Goal: Task Accomplishment & Management: Complete application form

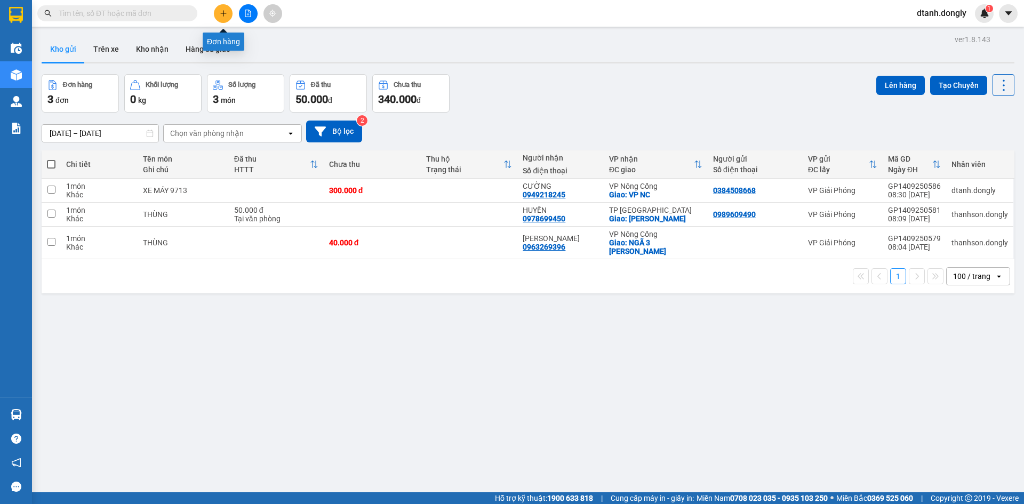
click at [221, 12] on icon "plus" at bounding box center [223, 13] width 7 height 7
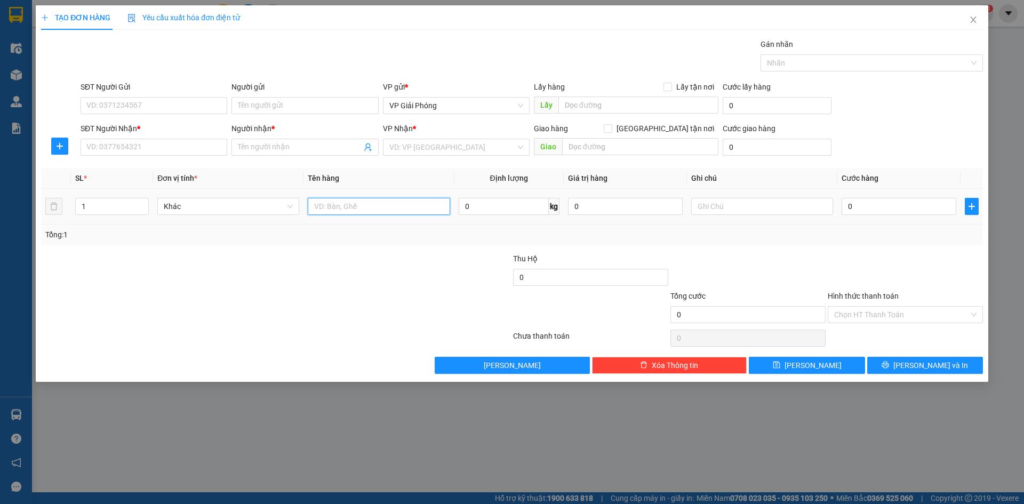
click at [344, 206] on input "text" at bounding box center [379, 206] width 142 height 17
type input "D"
click at [313, 141] on input "Người nhận *" at bounding box center [299, 147] width 123 height 12
click at [303, 147] on input "Người nhận *" at bounding box center [299, 147] width 123 height 12
type input "DMC"
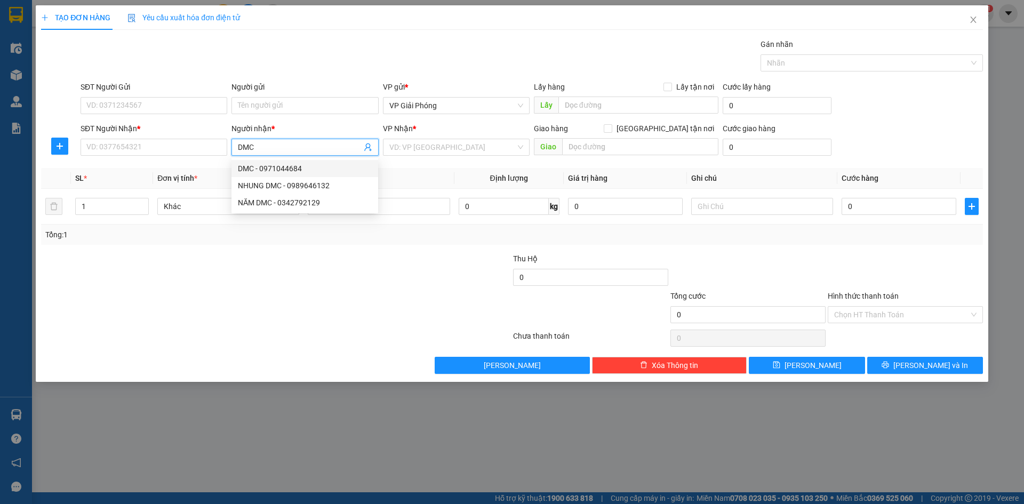
click at [282, 165] on div "DMC - 0971044684" at bounding box center [305, 169] width 134 height 12
type input "0971044684"
type input "DMC"
checkbox input "true"
type input "[PERSON_NAME][GEOGRAPHIC_DATA]"
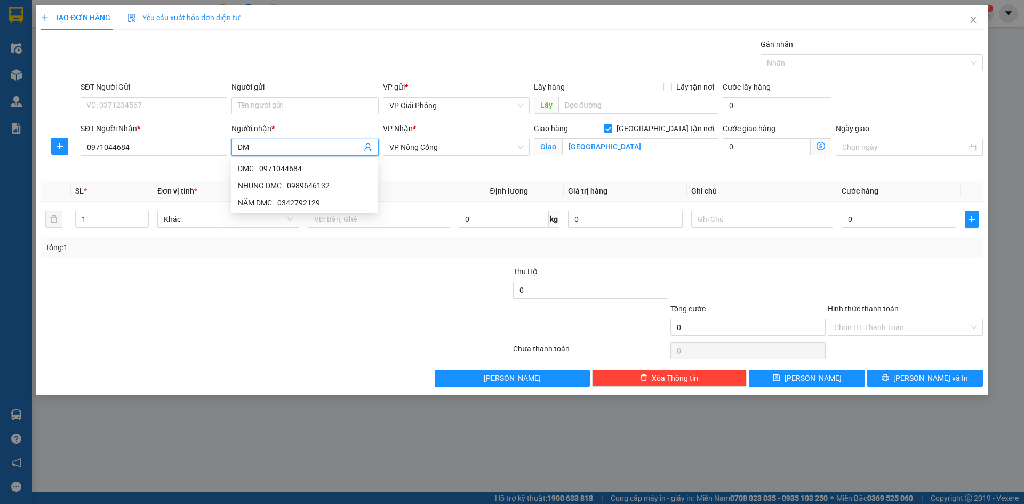
type input "D"
click at [243, 150] on input "Người nhận *" at bounding box center [299, 147] width 123 height 12
click at [283, 199] on div "NĂM DMC - 0342792129" at bounding box center [305, 203] width 134 height 12
type input "0342792129"
type input "NĂM DMC"
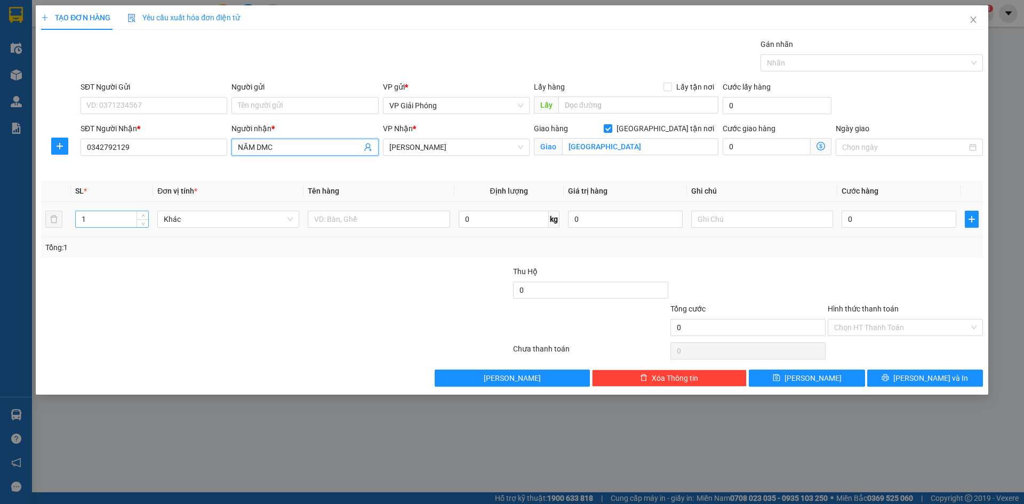
click at [118, 219] on input "1" at bounding box center [112, 219] width 73 height 16
click at [141, 215] on icon "up" at bounding box center [143, 217] width 4 height 4
type input "4"
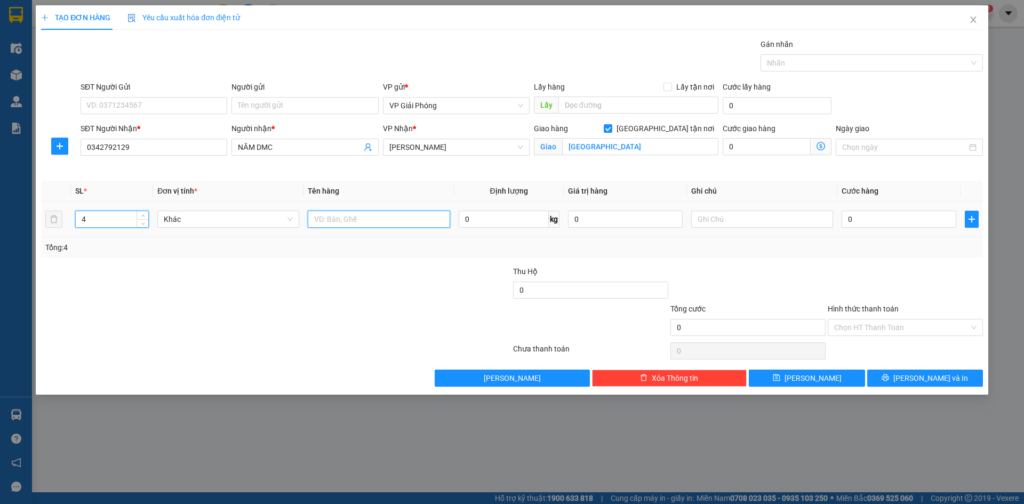
click at [370, 222] on input "text" at bounding box center [379, 219] width 142 height 17
type input "KIỆN"
click at [859, 218] on input "0" at bounding box center [899, 219] width 115 height 17
type input "3"
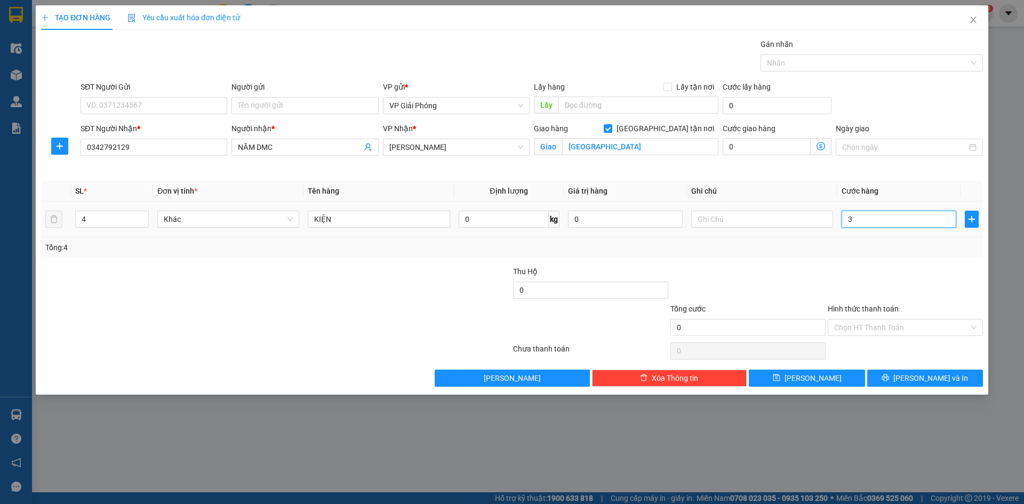
type input "3"
type input "35"
type input "350"
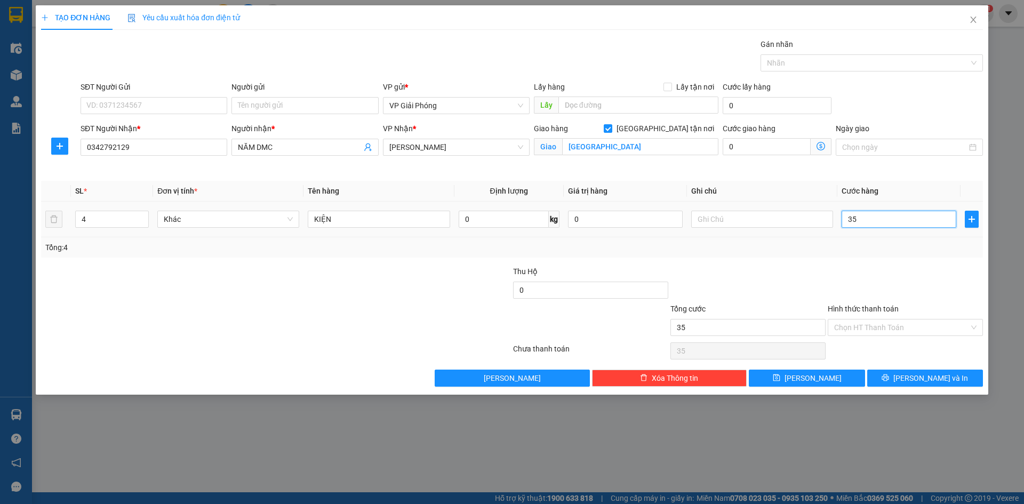
type input "350"
click at [818, 68] on div at bounding box center [866, 63] width 206 height 13
type input "350.000"
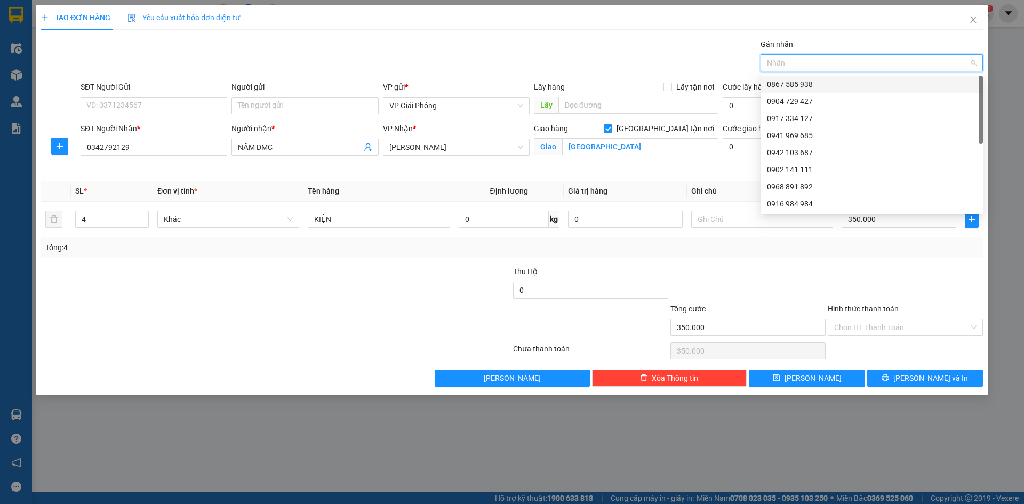
drag, startPoint x: 825, startPoint y: 79, endPoint x: 831, endPoint y: 105, distance: 26.5
click at [825, 79] on div "0867 585 938" at bounding box center [872, 84] width 210 height 12
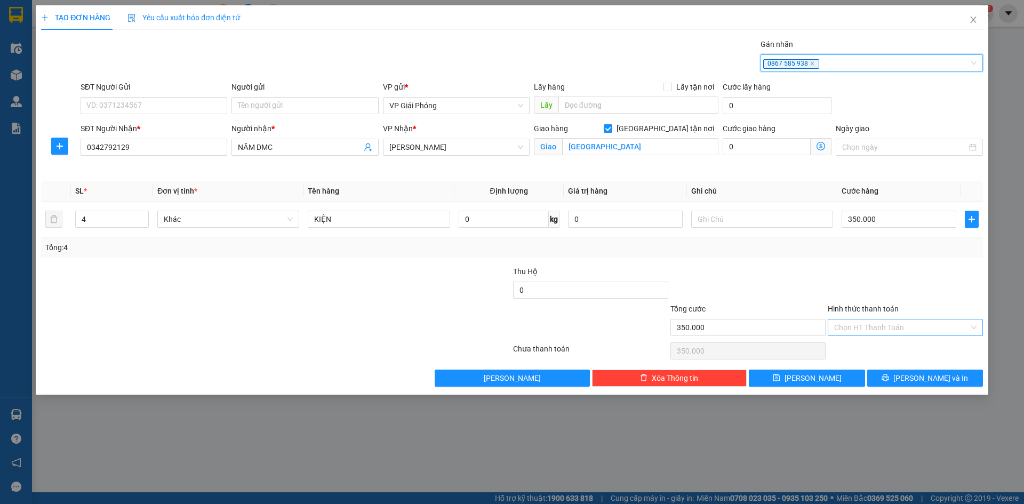
click at [914, 326] on input "Hình thức thanh toán" at bounding box center [901, 327] width 135 height 16
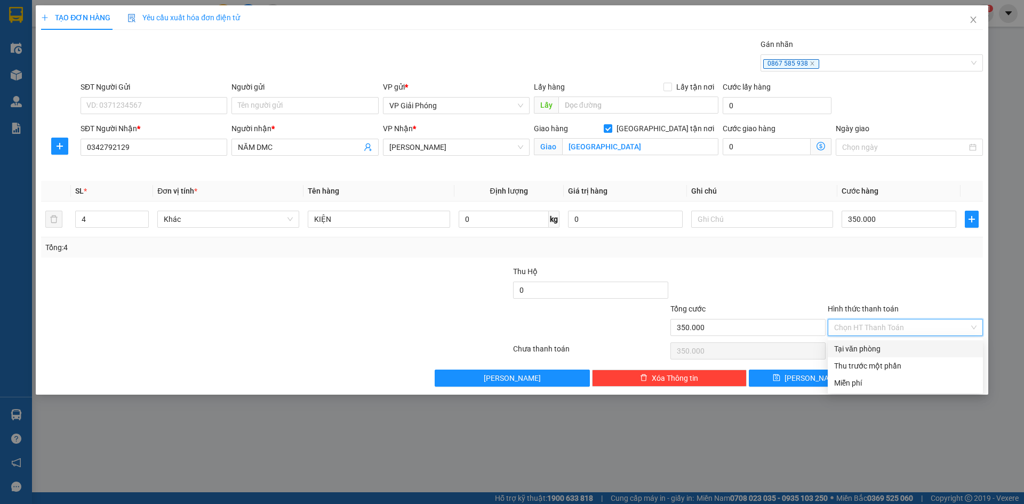
click at [914, 351] on div "Tại văn phòng" at bounding box center [905, 349] width 142 height 12
type input "0"
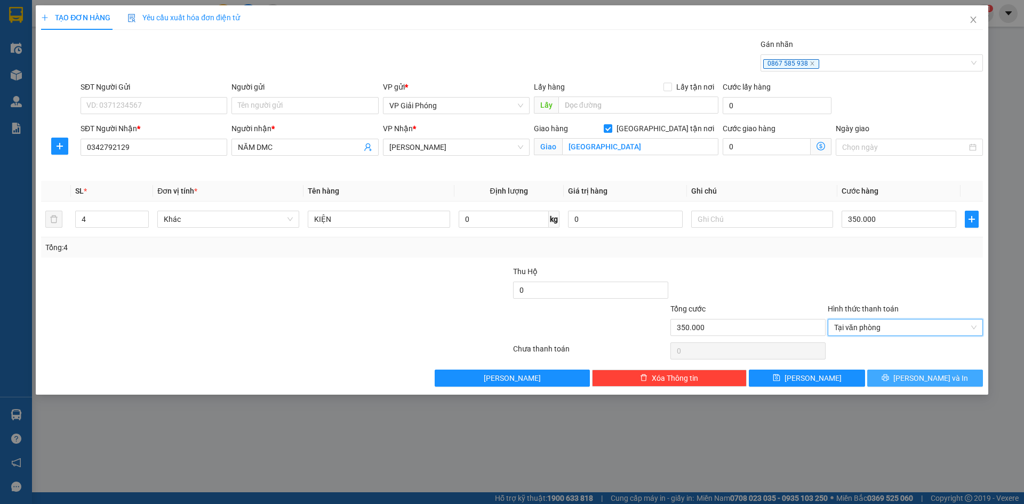
click at [916, 377] on span "[PERSON_NAME] và In" at bounding box center [930, 378] width 75 height 12
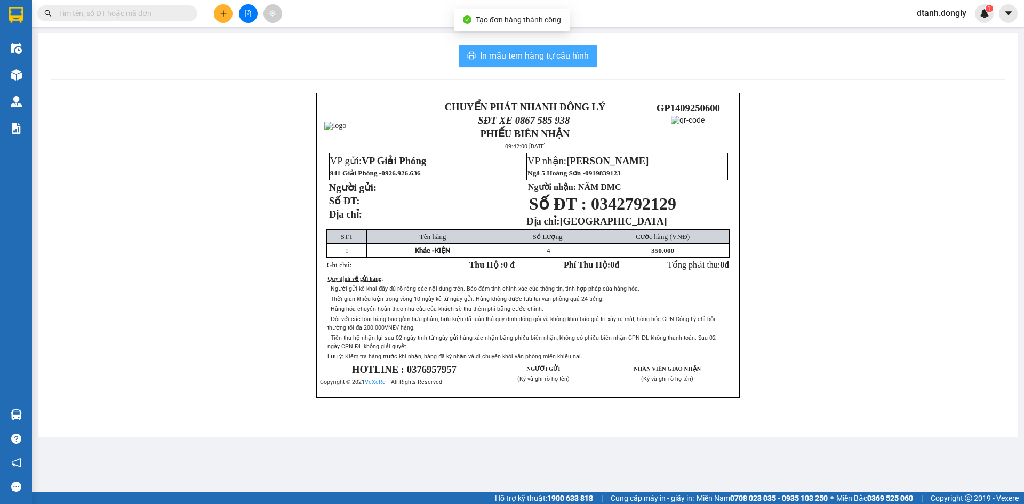
click at [550, 50] on span "In mẫu tem hàng tự cấu hình" at bounding box center [534, 55] width 109 height 13
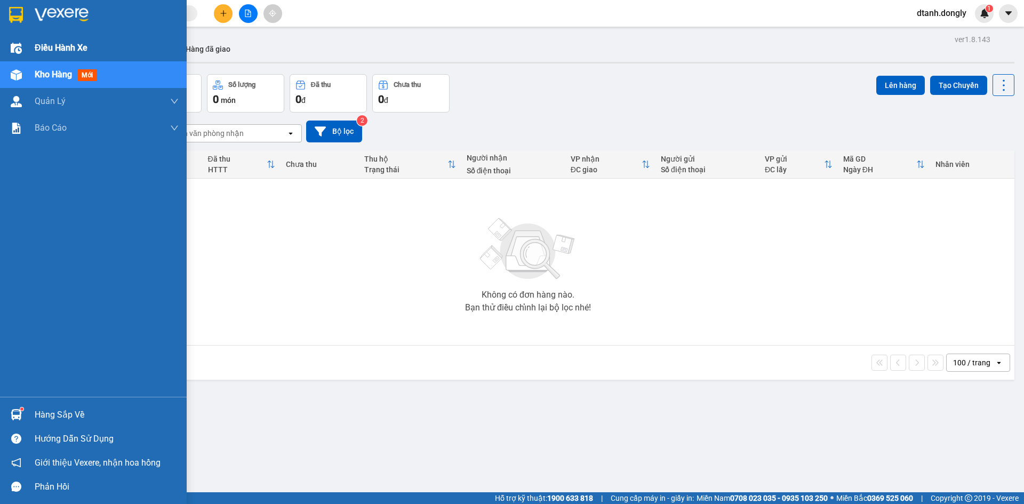
click at [47, 44] on span "Điều hành xe" at bounding box center [61, 47] width 53 height 13
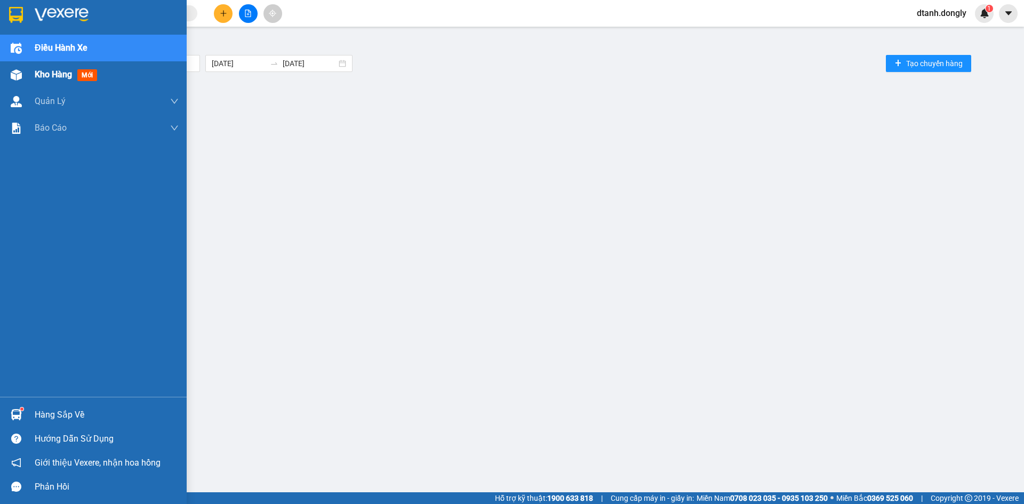
click at [59, 77] on span "Kho hàng" at bounding box center [53, 74] width 37 height 10
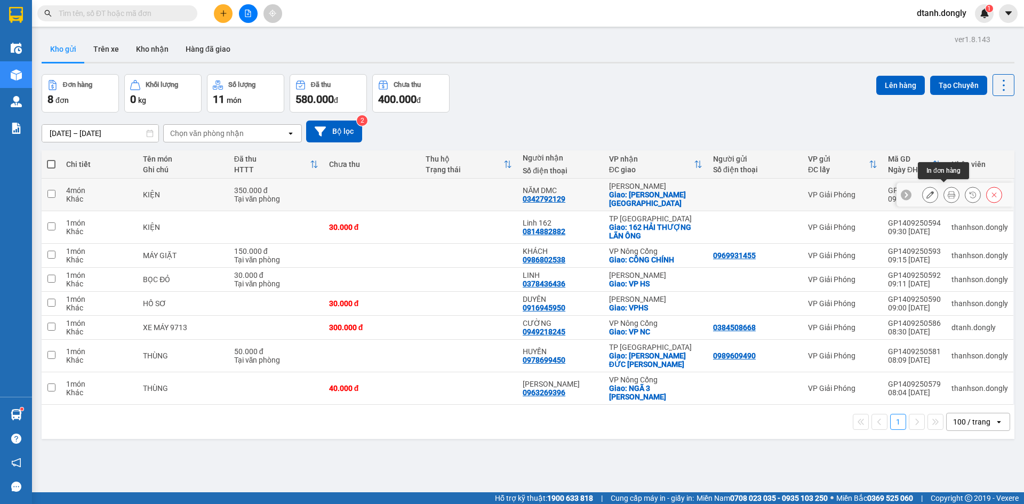
drag, startPoint x: 942, startPoint y: 191, endPoint x: 903, endPoint y: 180, distance: 40.5
click at [948, 191] on icon at bounding box center [951, 194] width 7 height 7
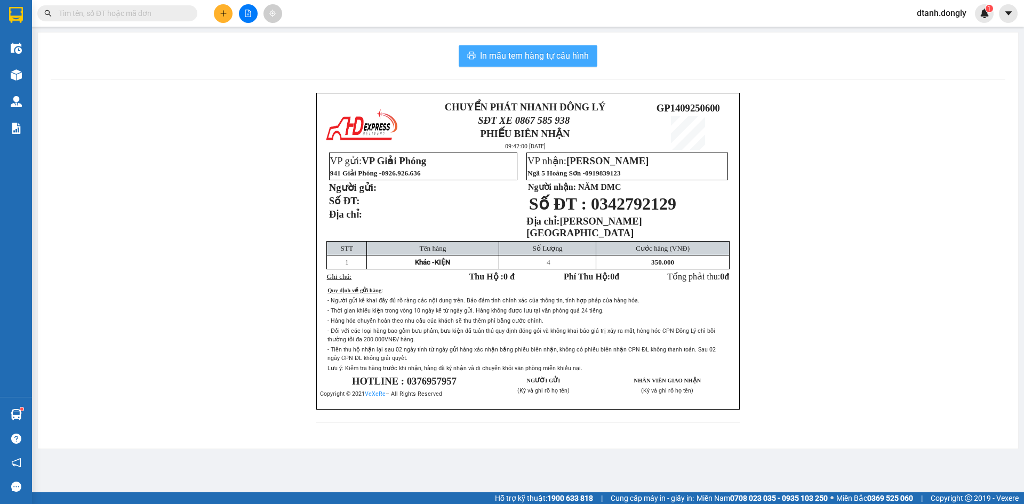
click at [524, 57] on span "In mẫu tem hàng tự cấu hình" at bounding box center [534, 55] width 109 height 13
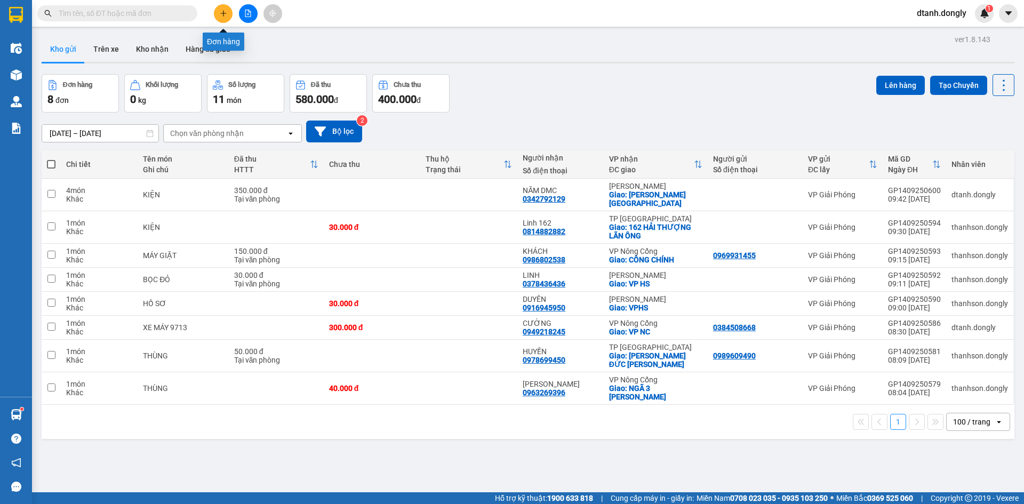
click at [227, 15] on button at bounding box center [223, 13] width 19 height 19
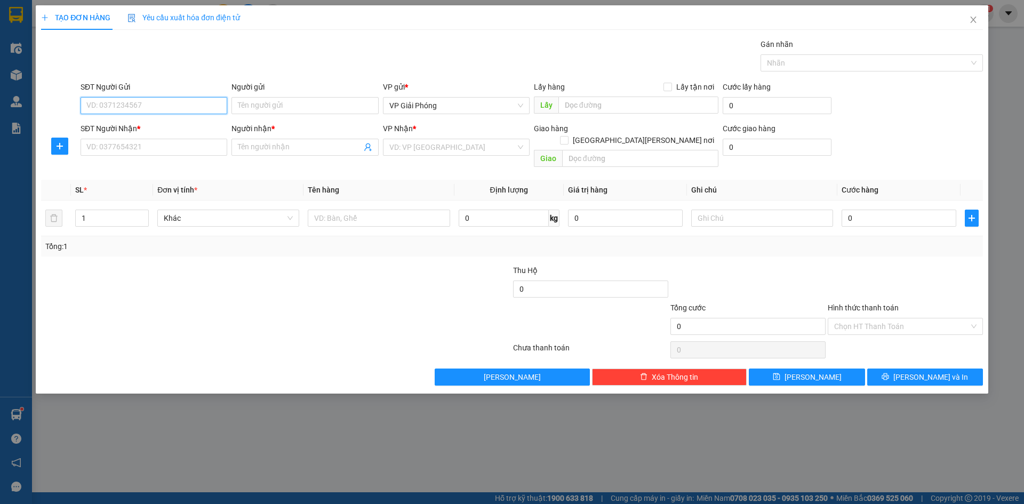
click at [183, 104] on input "SĐT Người Gửi" at bounding box center [154, 105] width 147 height 17
type input "0971483010"
click at [130, 148] on input "SĐT Người Nhận *" at bounding box center [154, 147] width 147 height 17
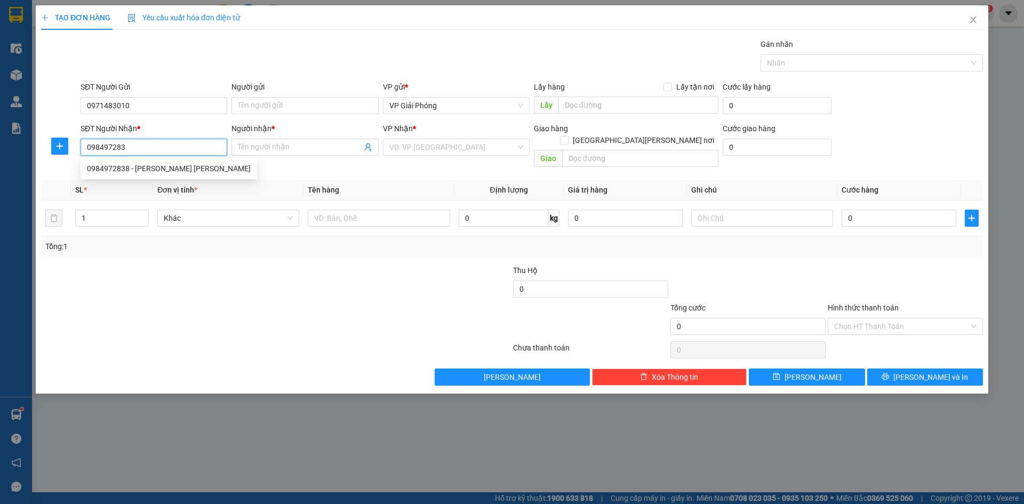
type input "0984972838"
click at [143, 167] on div "0984972838 - [PERSON_NAME] [PERSON_NAME]" at bounding box center [169, 169] width 164 height 12
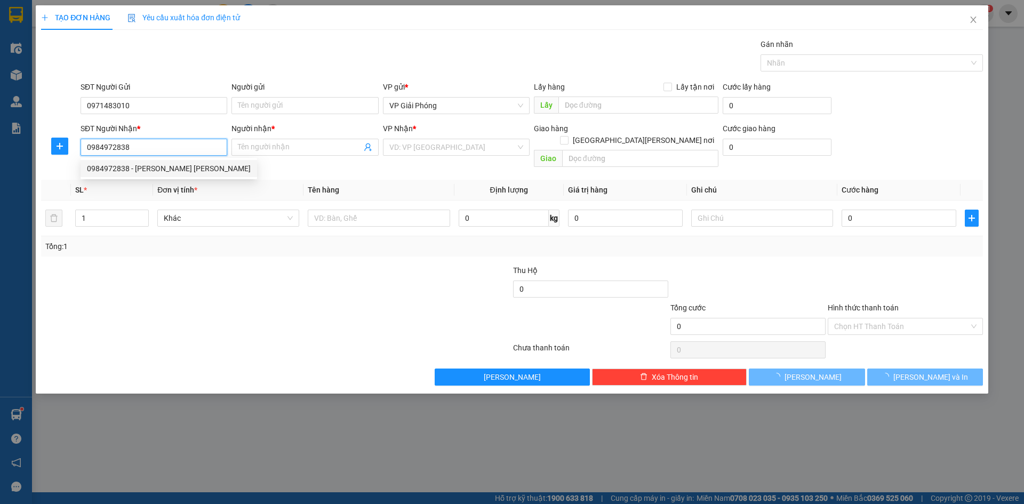
type input "[PERSON_NAME] [PERSON_NAME]"
checkbox input "true"
type input "TẾ LỢI"
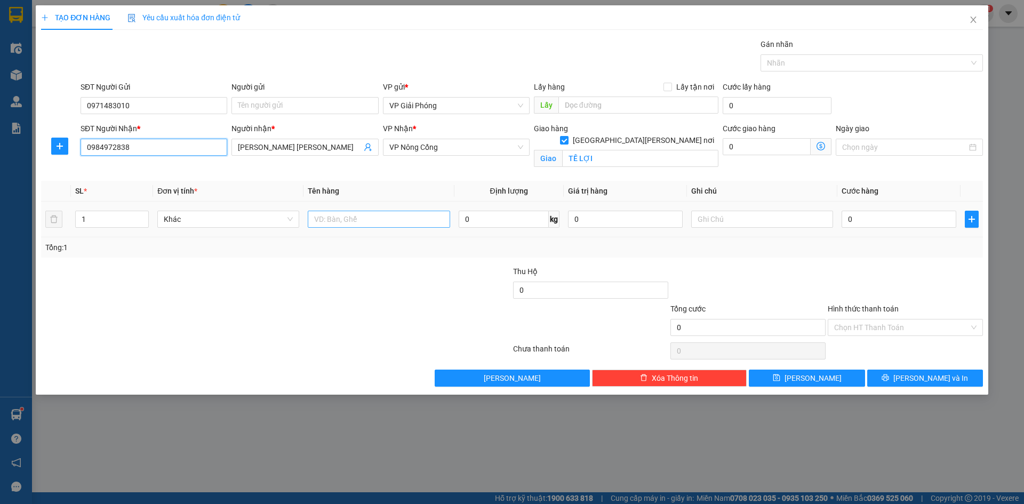
type input "0984972838"
click at [324, 219] on input "text" at bounding box center [379, 219] width 142 height 17
type input "GIẤY TỜ"
click at [851, 220] on input "0" at bounding box center [899, 219] width 115 height 17
type input "3"
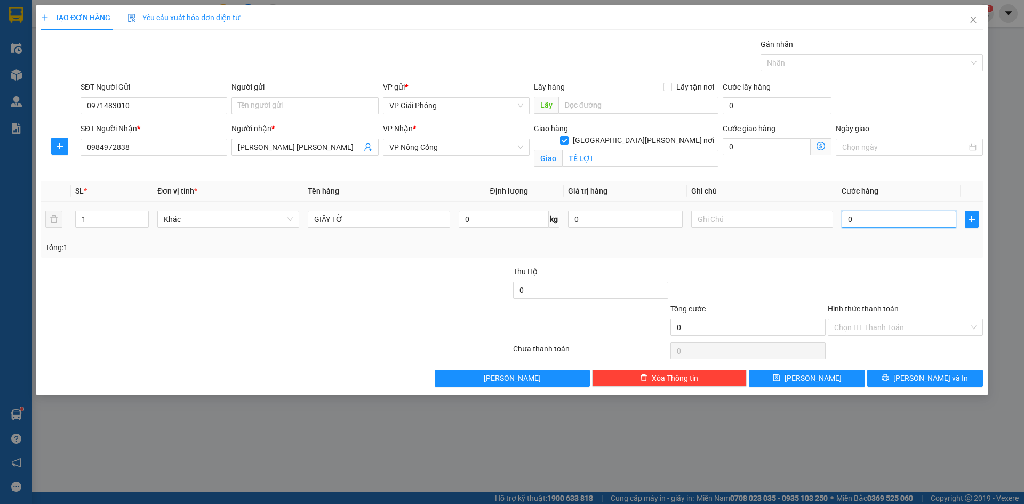
type input "3"
type input "30"
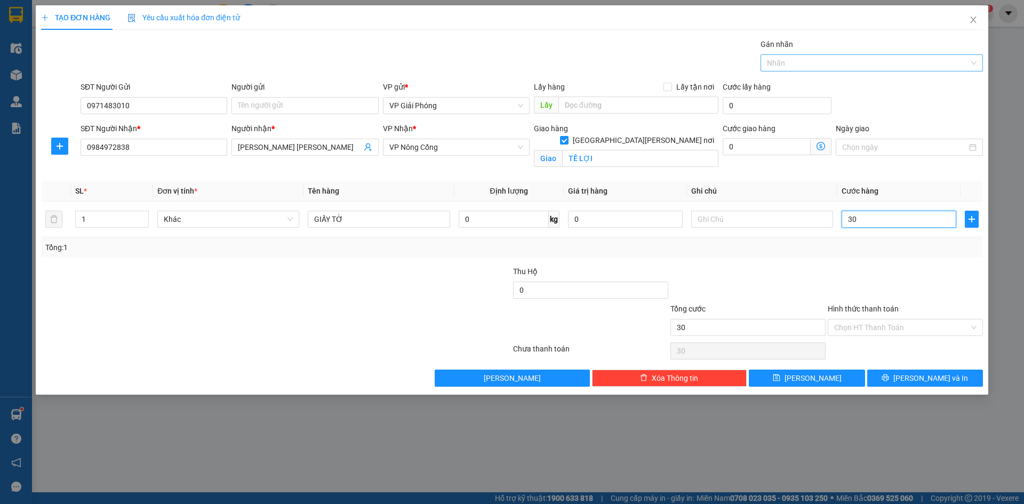
click at [820, 61] on div at bounding box center [866, 63] width 206 height 13
type input "30.000"
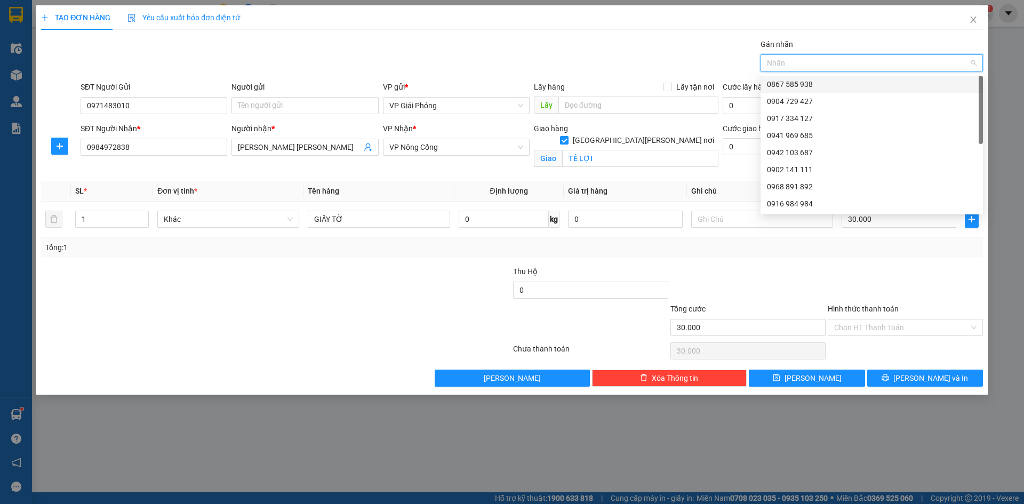
click at [830, 82] on div "0867 585 938" at bounding box center [872, 84] width 210 height 12
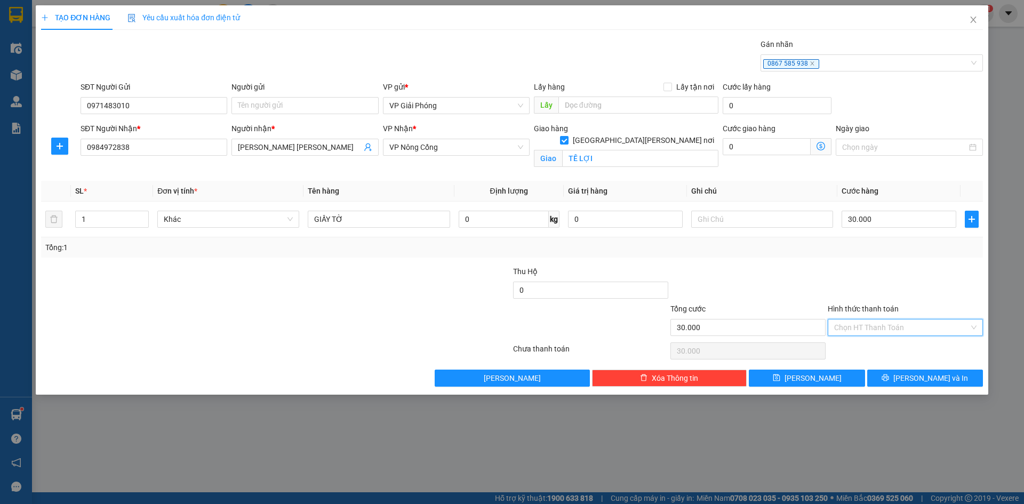
click at [915, 329] on input "Hình thức thanh toán" at bounding box center [901, 327] width 135 height 16
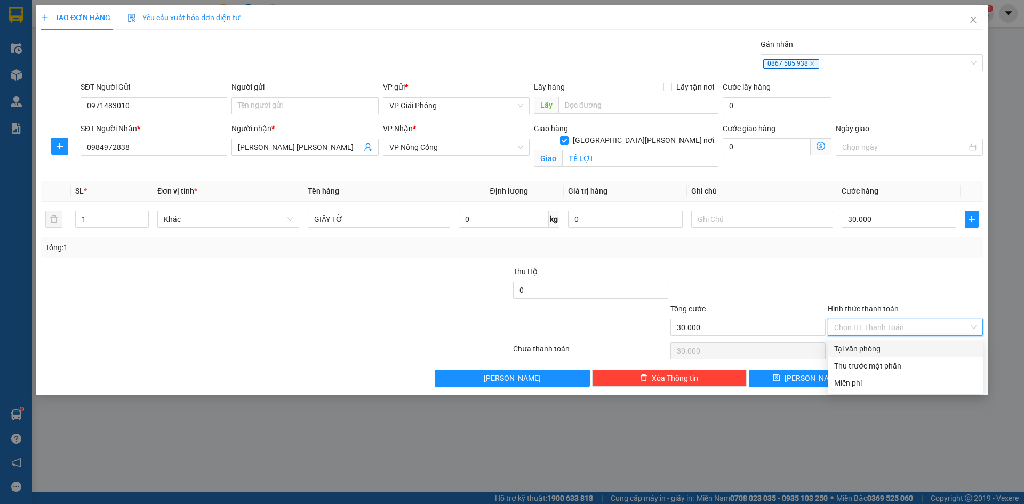
click at [912, 346] on div "Tại văn phòng" at bounding box center [905, 349] width 142 height 12
type input "0"
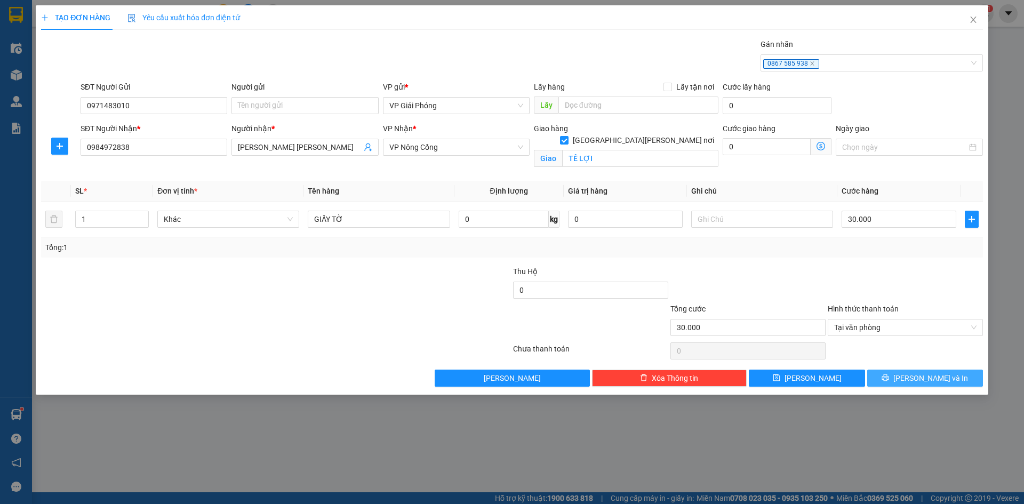
click at [922, 376] on span "[PERSON_NAME] và In" at bounding box center [930, 378] width 75 height 12
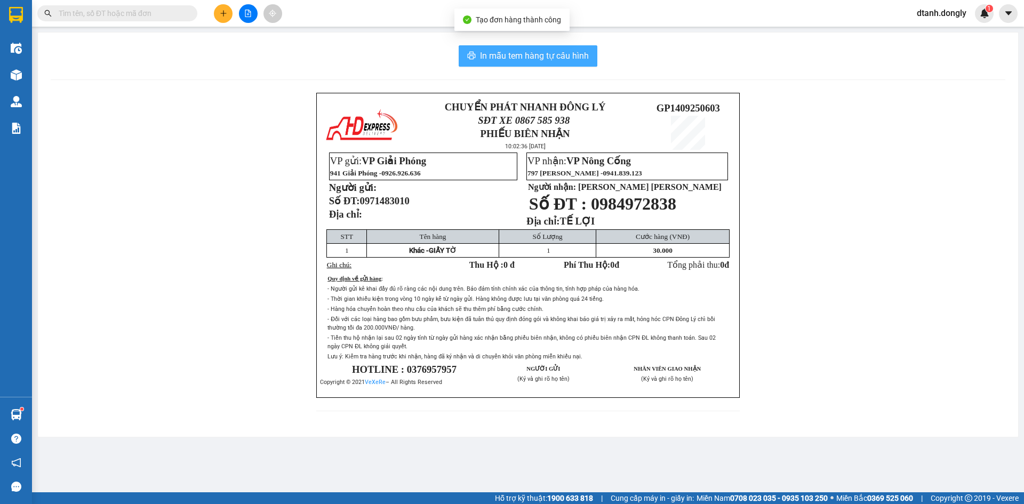
click at [565, 62] on button "In mẫu tem hàng tự cấu hình" at bounding box center [528, 55] width 139 height 21
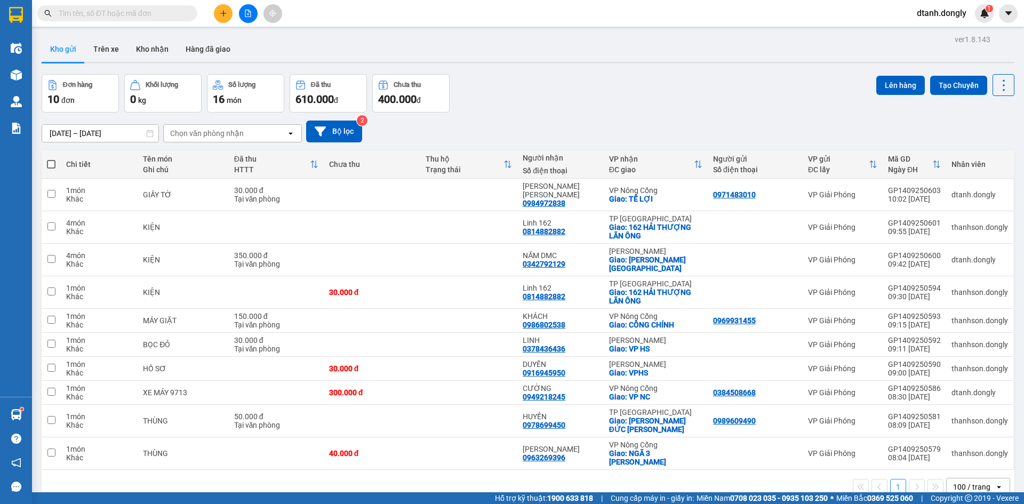
click at [221, 10] on icon "plus" at bounding box center [223, 13] width 7 height 7
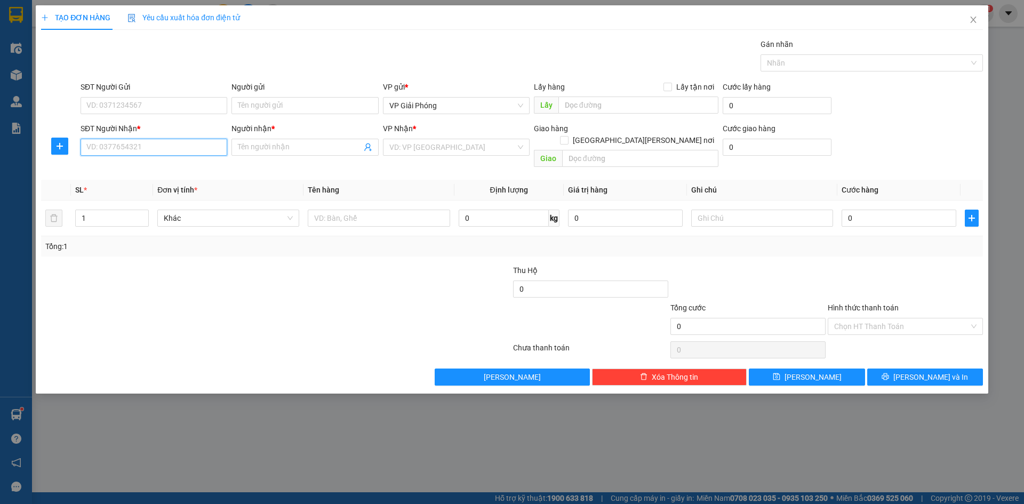
click at [165, 151] on input "SĐT Người Nhận *" at bounding box center [154, 147] width 147 height 17
click at [134, 154] on input "SĐT Người Nhận *" at bounding box center [154, 147] width 147 height 17
type input "0382872182"
drag, startPoint x: 151, startPoint y: 163, endPoint x: 153, endPoint y: 175, distance: 12.4
click at [151, 169] on div "0382872182 - DŨNG DECOR" at bounding box center [154, 169] width 134 height 12
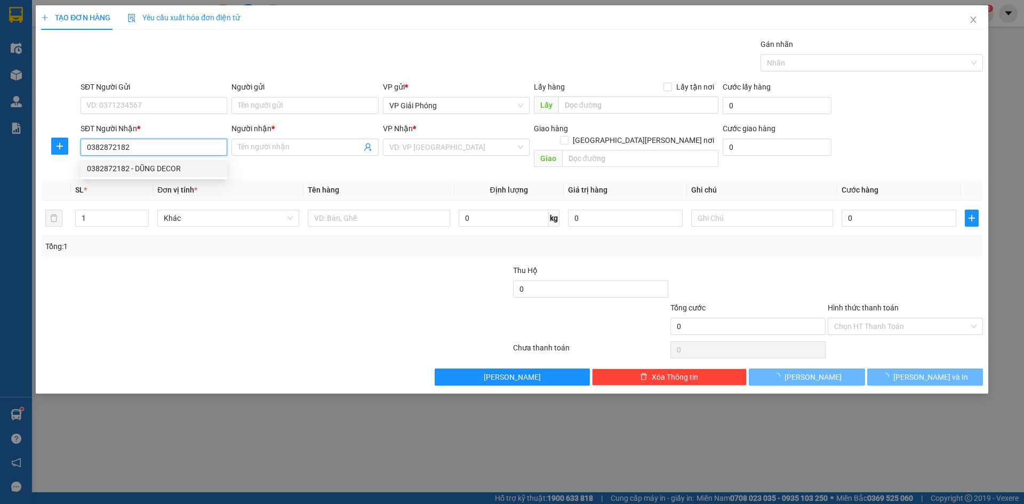
type input "DŨNG DECOR"
checkbox input "true"
type input "TPTH"
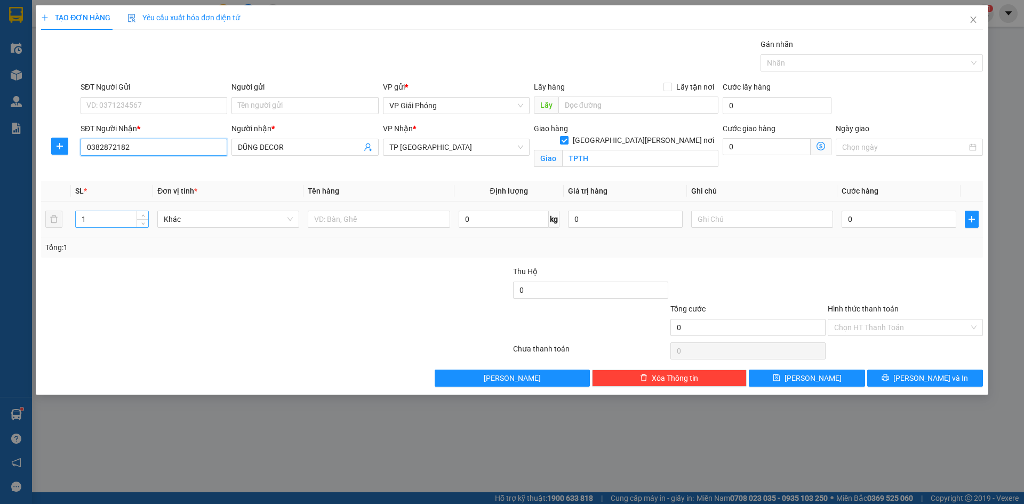
type input "0382872182"
click at [120, 225] on input "1" at bounding box center [112, 219] width 73 height 16
type input "2"
click at [141, 212] on span "Increase Value" at bounding box center [143, 216] width 12 height 10
click at [393, 218] on input "text" at bounding box center [379, 219] width 142 height 17
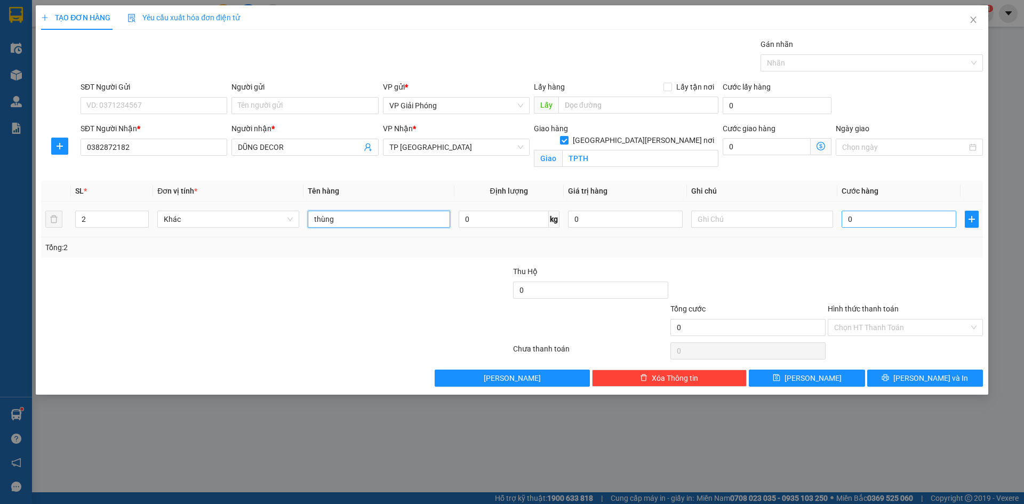
type input "thùng"
click at [877, 215] on input "0" at bounding box center [899, 219] width 115 height 17
type input "1"
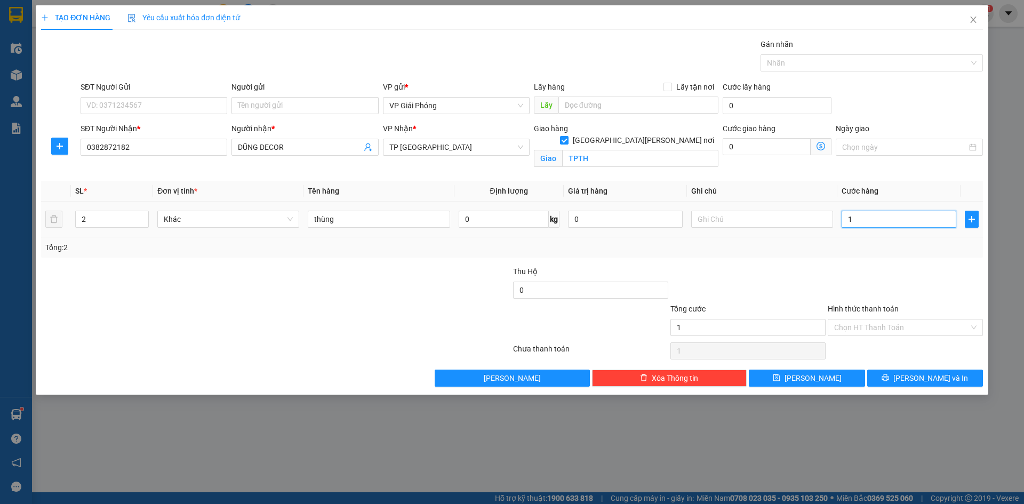
type input "10"
type input "100"
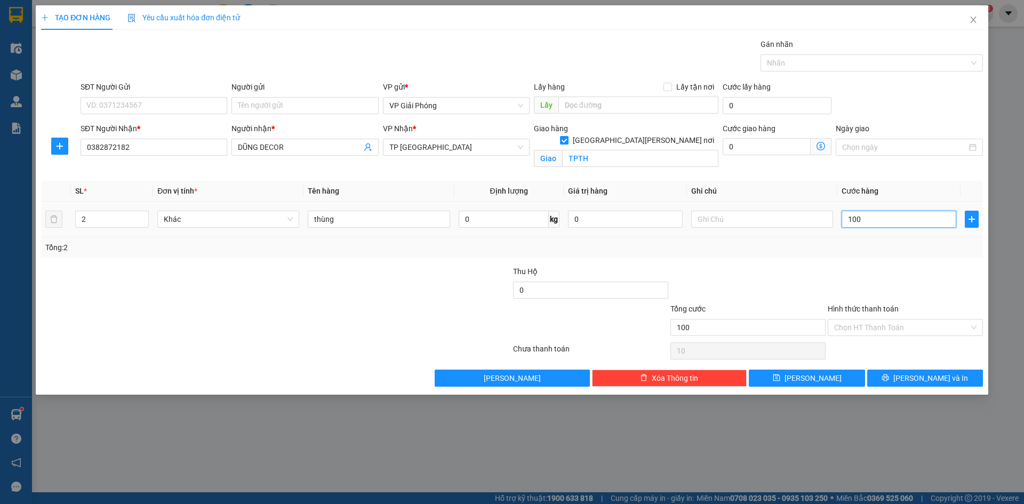
type input "100"
click at [813, 66] on div at bounding box center [866, 63] width 206 height 13
type input "100.000"
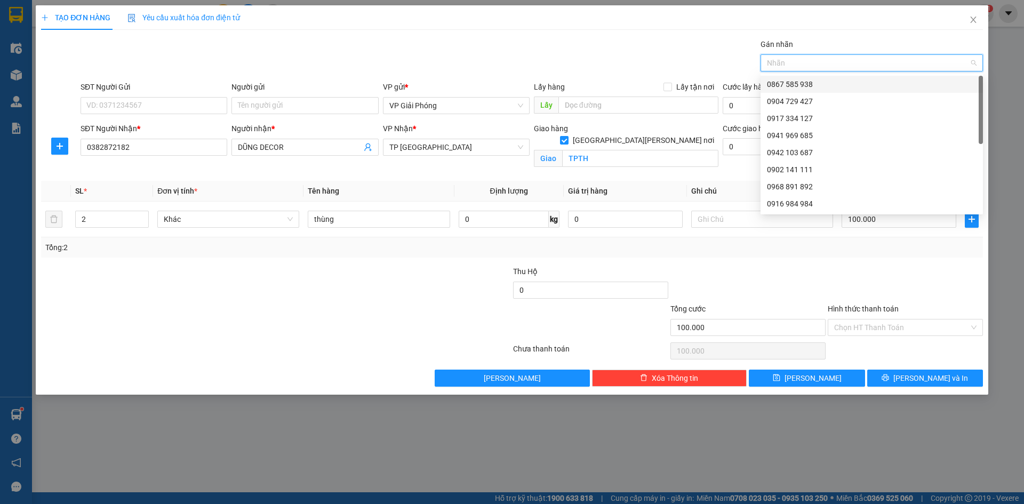
drag, startPoint x: 821, startPoint y: 81, endPoint x: 824, endPoint y: 90, distance: 9.6
click at [821, 82] on div "0867 585 938" at bounding box center [872, 84] width 210 height 12
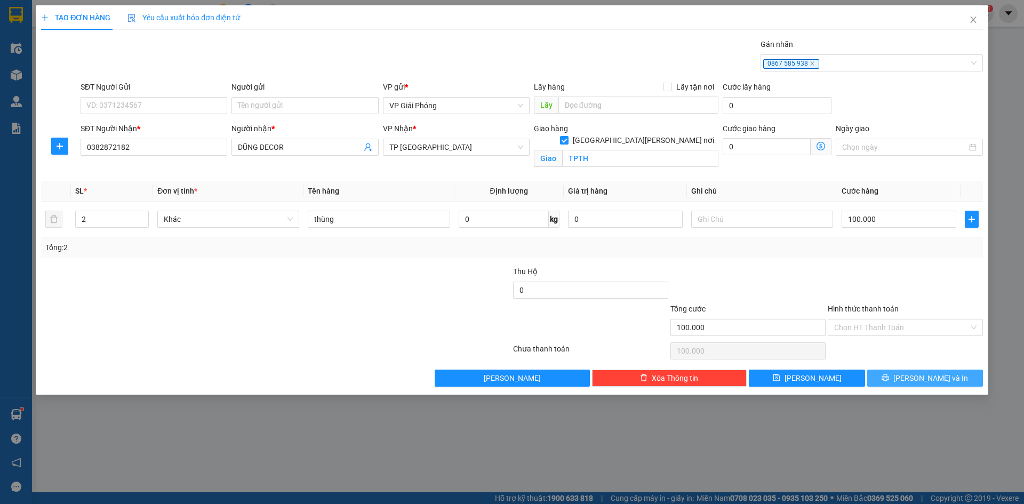
click at [901, 374] on button "[PERSON_NAME] và In" at bounding box center [925, 378] width 116 height 17
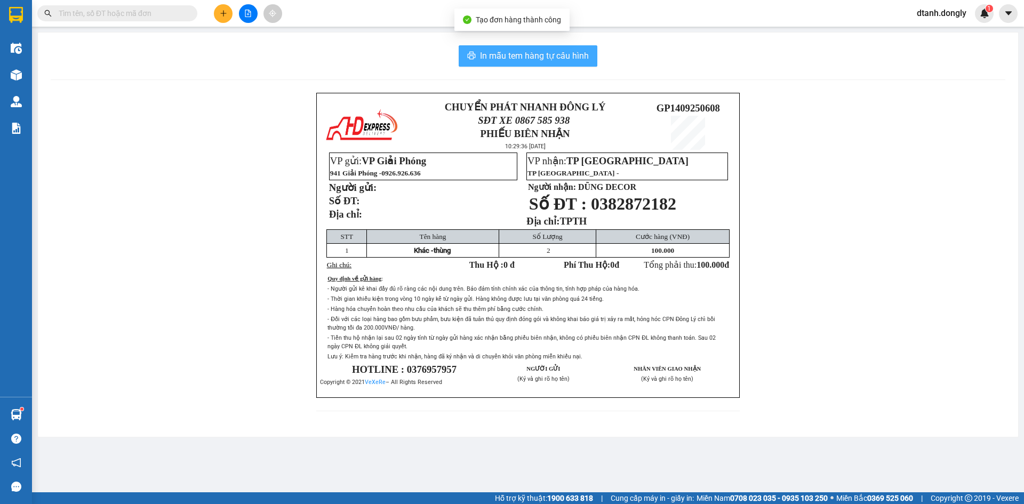
click at [561, 55] on span "In mẫu tem hàng tự cấu hình" at bounding box center [534, 55] width 109 height 13
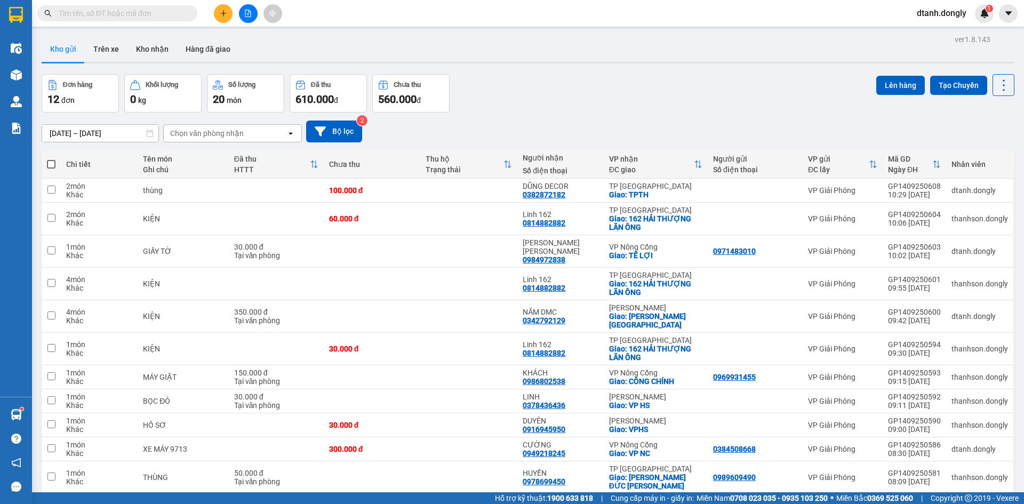
click at [223, 10] on icon "plus" at bounding box center [223, 13] width 7 height 7
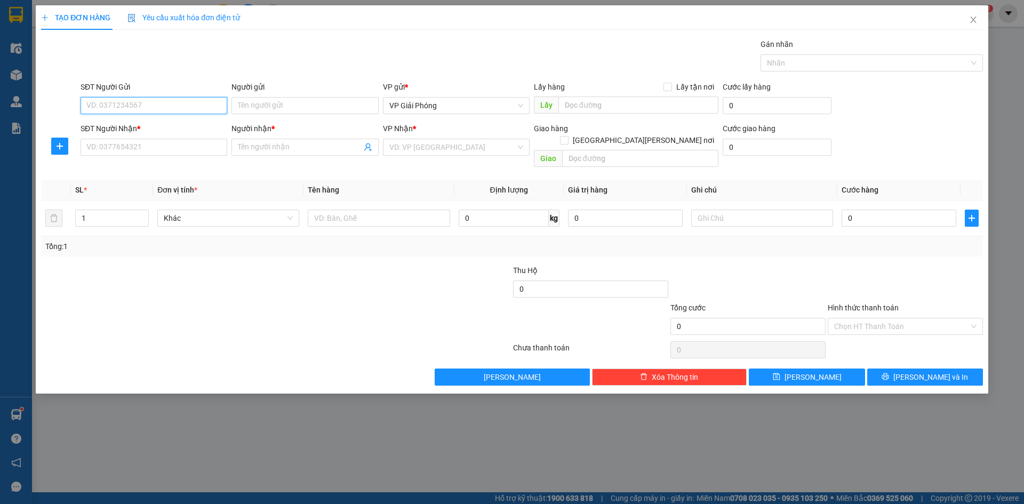
click at [156, 101] on input "SĐT Người Gửi" at bounding box center [154, 105] width 147 height 17
type input "0961243358"
click at [142, 145] on input "SĐT Người Nhận *" at bounding box center [154, 147] width 147 height 17
type input "09047149999"
click at [278, 148] on input "Người nhận *" at bounding box center [299, 147] width 123 height 12
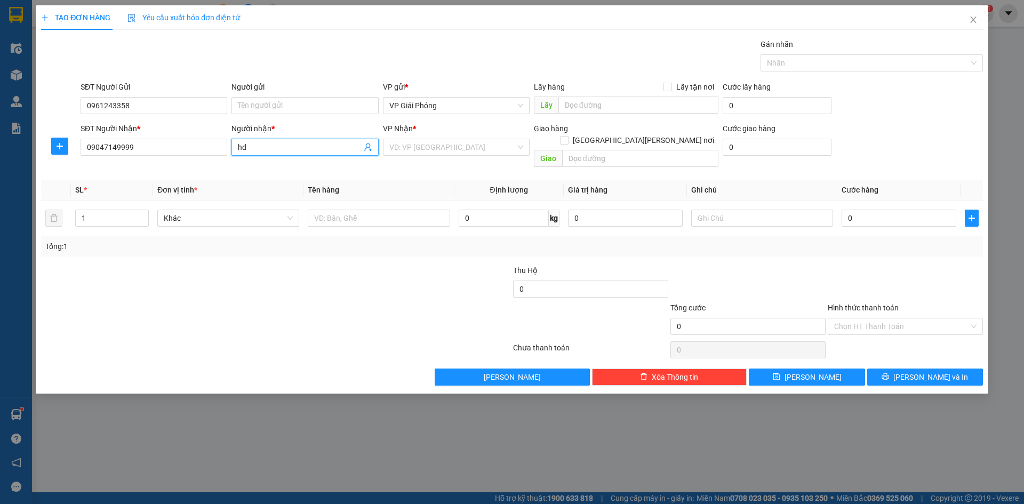
type input "h"
type input "HD"
drag, startPoint x: 463, startPoint y: 151, endPoint x: 465, endPoint y: 157, distance: 6.6
click at [465, 157] on div "[PERSON_NAME] * VD: VP [GEOGRAPHIC_DATA]" at bounding box center [456, 141] width 147 height 37
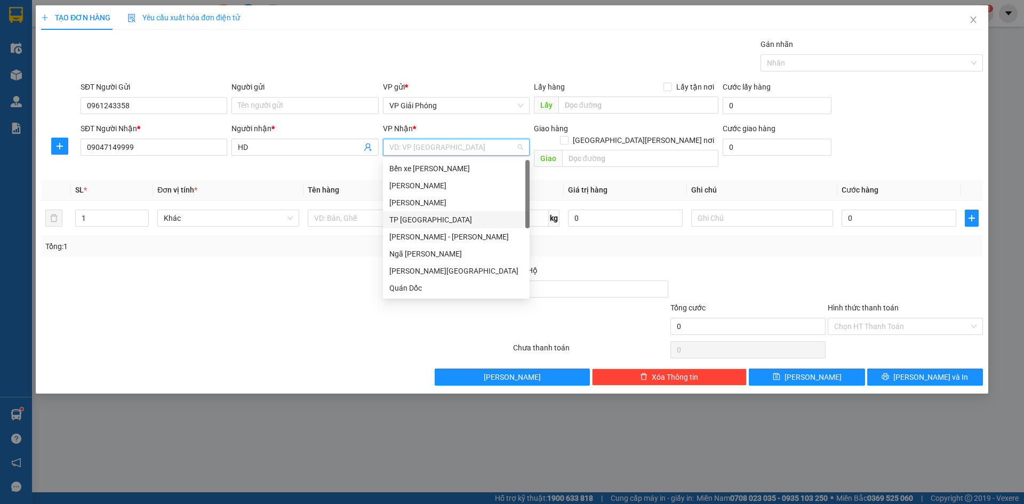
drag, startPoint x: 449, startPoint y: 214, endPoint x: 472, endPoint y: 206, distance: 24.8
click at [449, 213] on div "TP [GEOGRAPHIC_DATA]" at bounding box center [456, 219] width 147 height 17
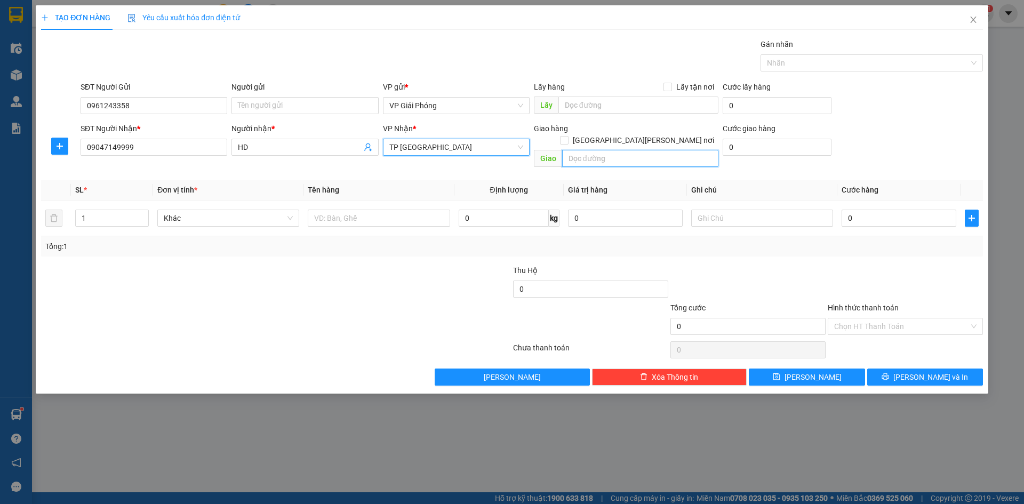
click at [579, 150] on input "text" at bounding box center [640, 158] width 156 height 17
click at [134, 146] on input "09047149999" at bounding box center [154, 147] width 147 height 17
type input "0904714999"
click at [609, 150] on input "text" at bounding box center [640, 158] width 156 height 17
type input "BIG C"
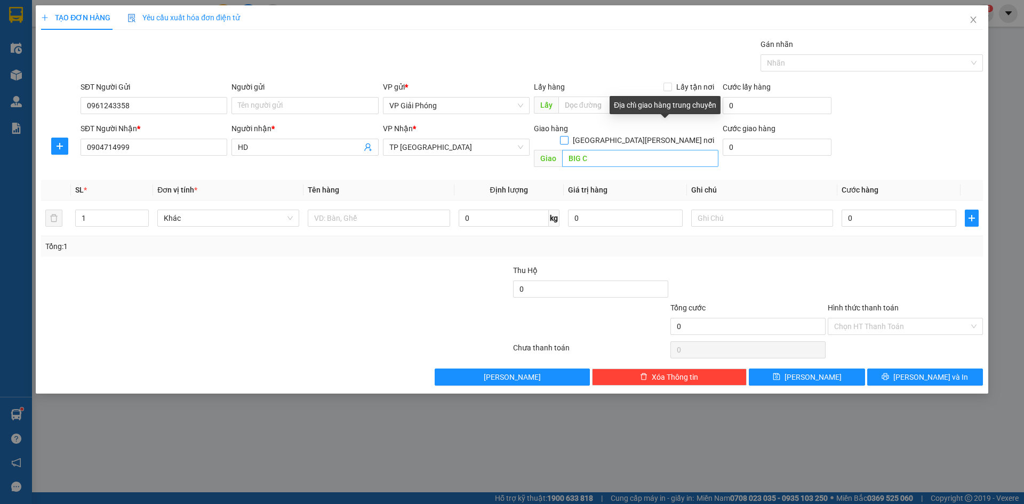
drag, startPoint x: 665, startPoint y: 128, endPoint x: 640, endPoint y: 146, distance: 30.6
click at [567, 136] on input "[GEOGRAPHIC_DATA][PERSON_NAME] nơi" at bounding box center [563, 139] width 7 height 7
checkbox input "true"
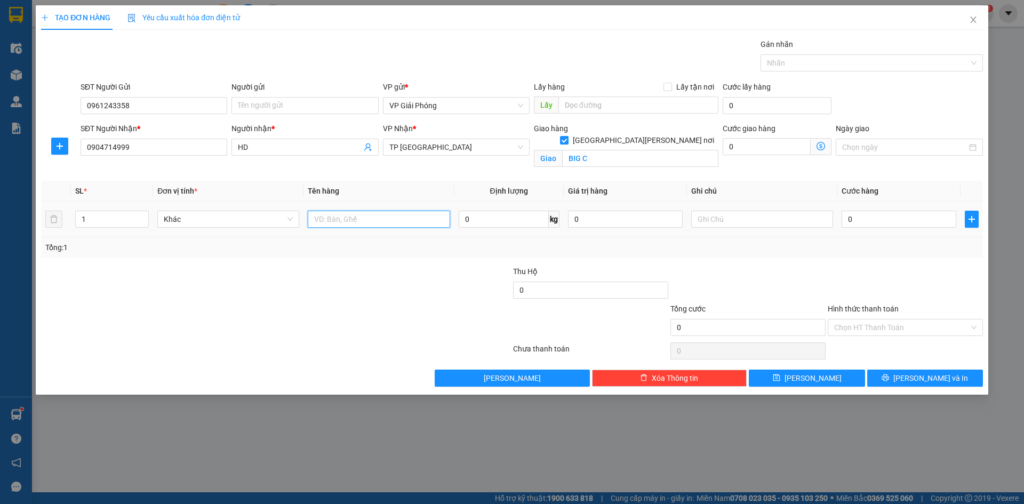
click at [345, 220] on input "text" at bounding box center [379, 219] width 142 height 17
type input "KIỆN"
click at [896, 220] on input "0" at bounding box center [899, 219] width 115 height 17
type input "47"
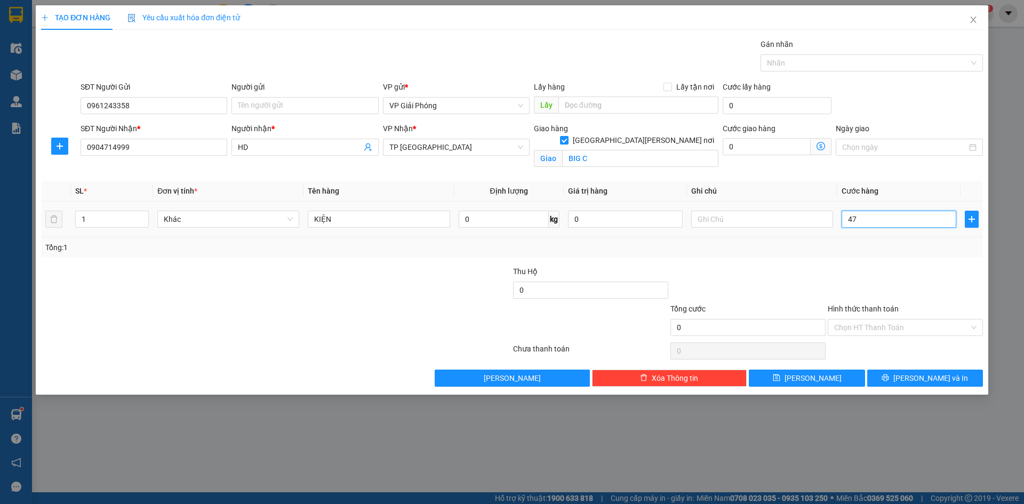
type input "47"
type input "470"
type input "47"
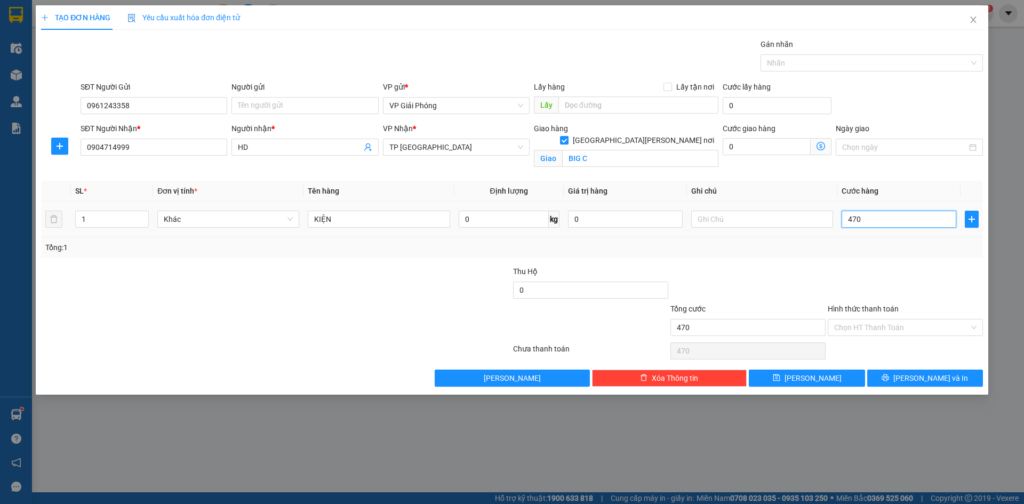
type input "47"
type input "4"
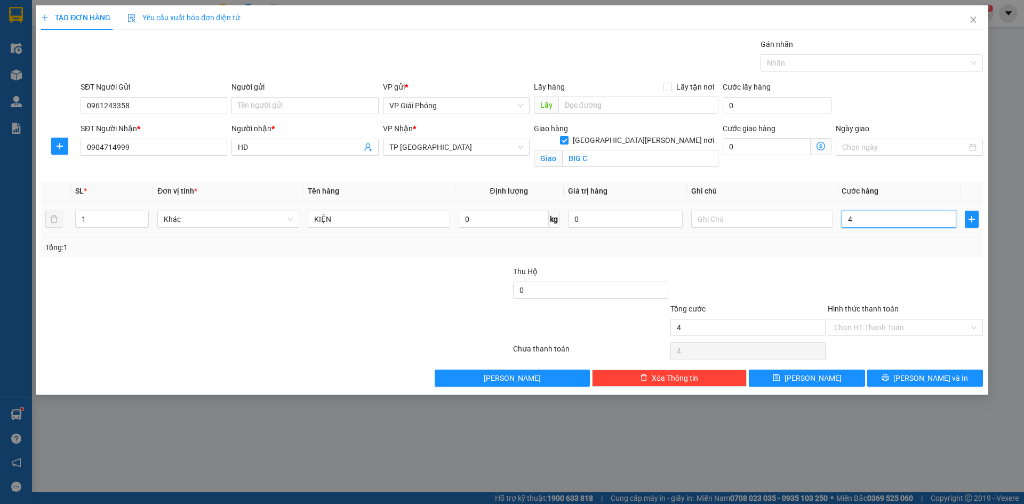
type input "40"
click at [815, 62] on div at bounding box center [866, 63] width 206 height 13
type input "40.000"
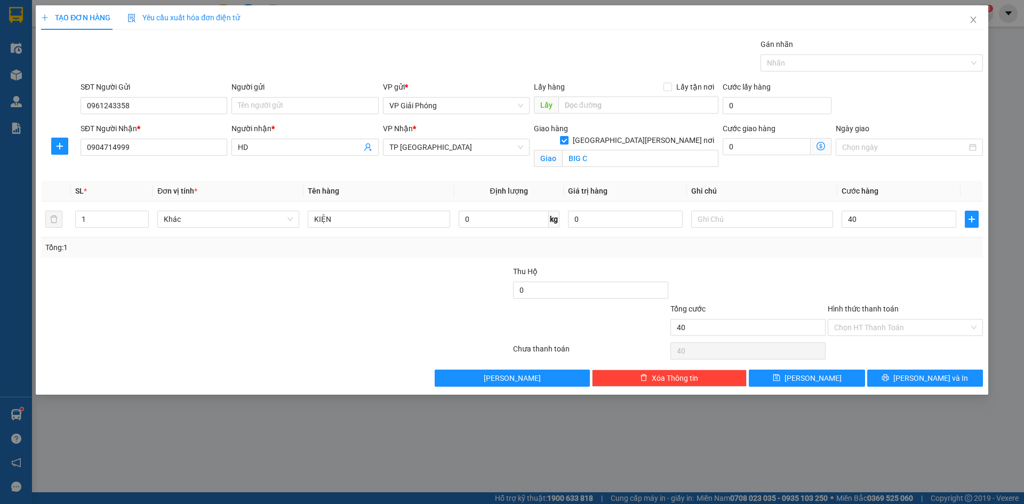
type input "40.000"
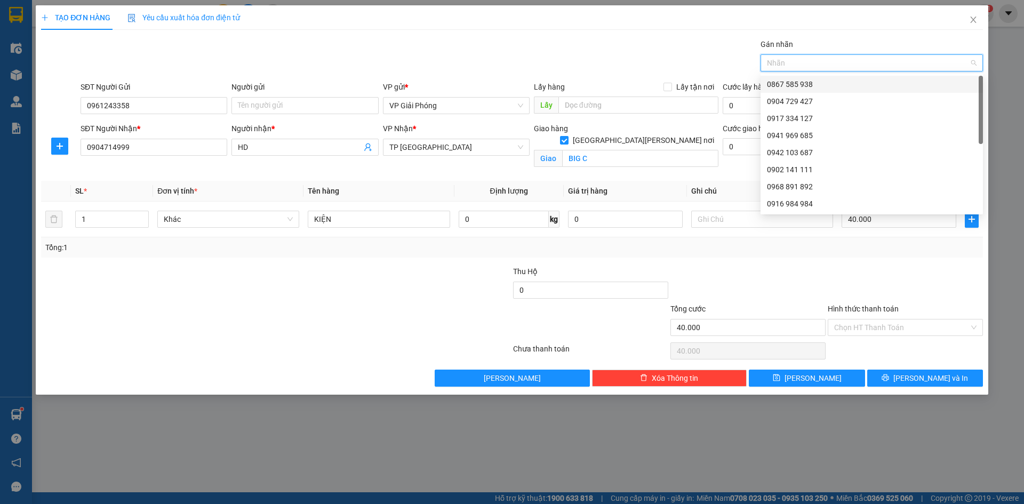
click at [841, 88] on div "0867 585 938" at bounding box center [872, 84] width 210 height 12
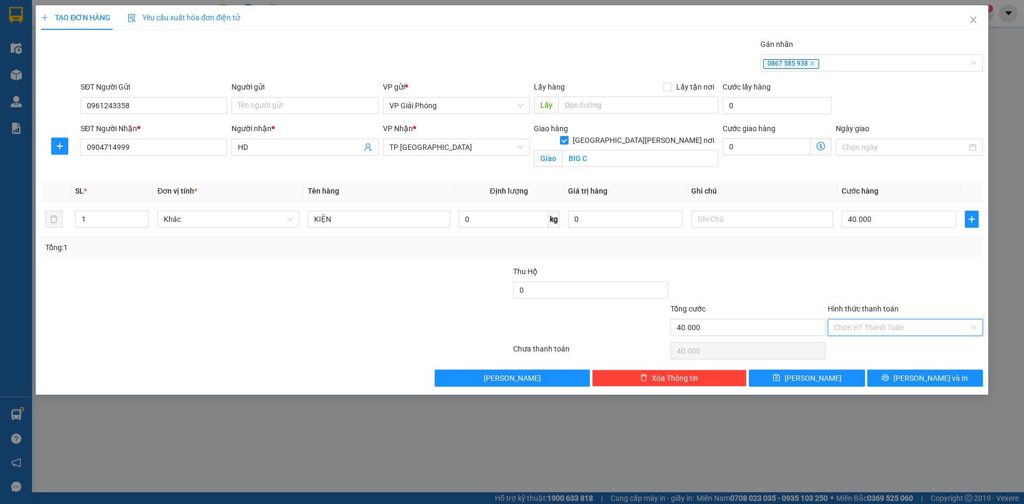
drag, startPoint x: 897, startPoint y: 322, endPoint x: 908, endPoint y: 359, distance: 39.0
click at [897, 324] on input "Hình thức thanh toán" at bounding box center [901, 327] width 135 height 16
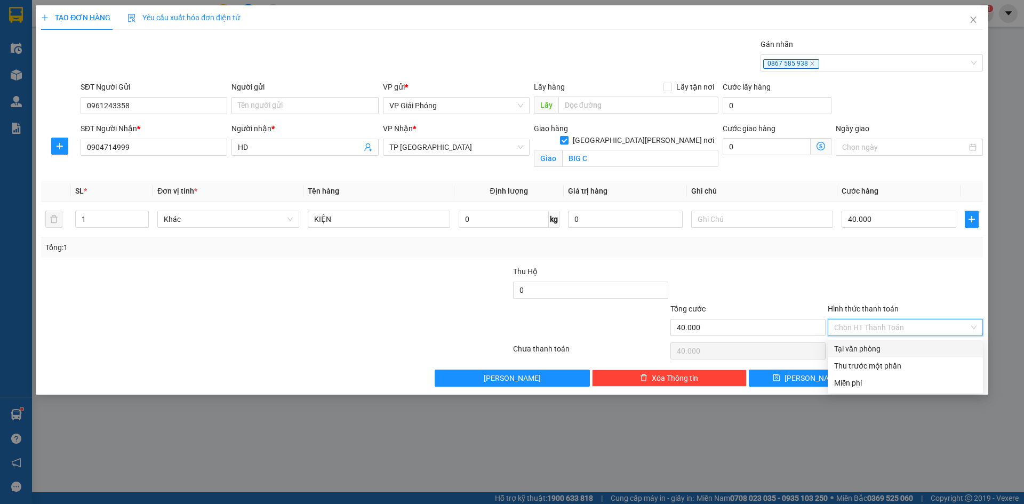
click at [897, 352] on div "Tại văn phòng" at bounding box center [905, 349] width 142 height 12
type input "0"
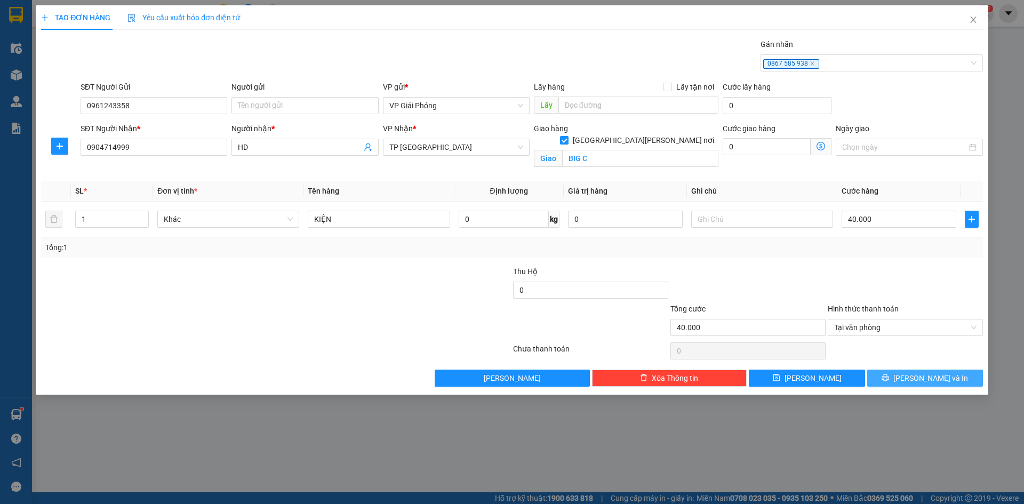
click at [889, 375] on icon "printer" at bounding box center [885, 377] width 7 height 7
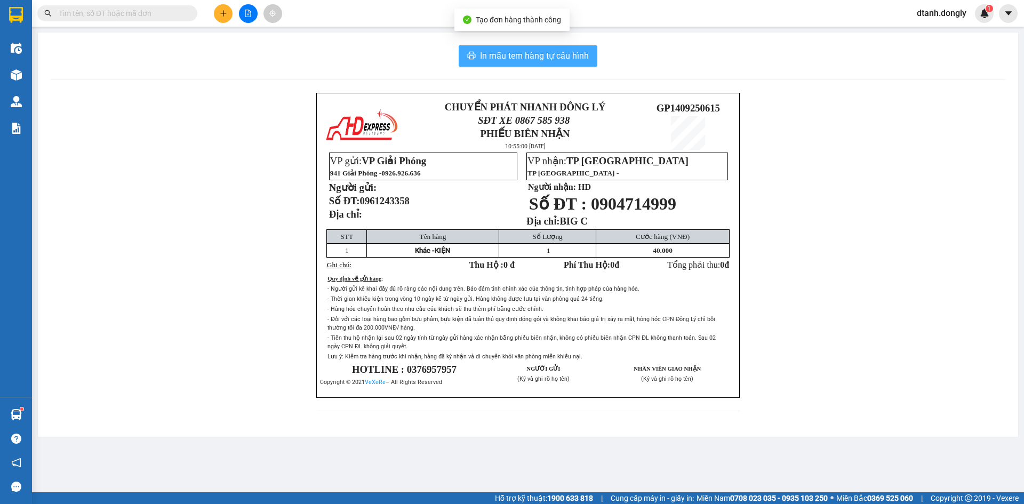
click at [563, 57] on span "In mẫu tem hàng tự cấu hình" at bounding box center [534, 55] width 109 height 13
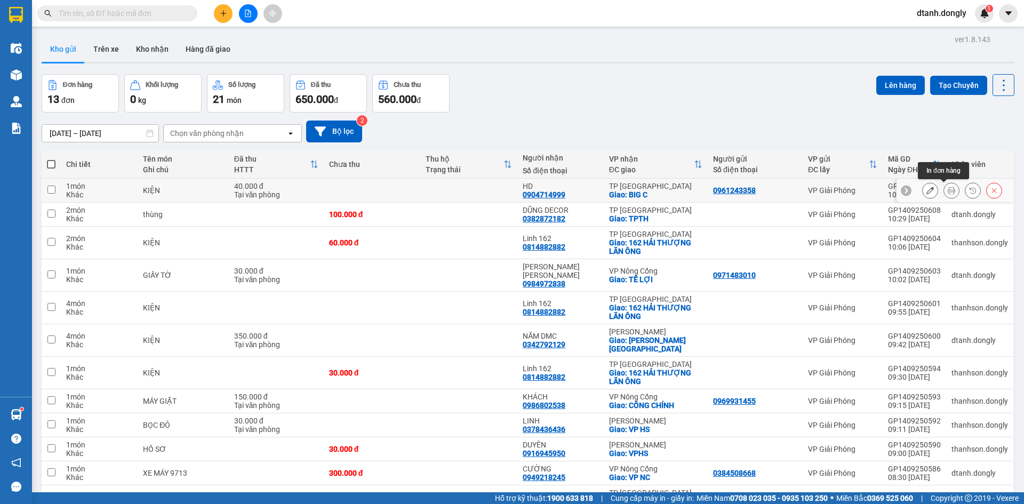
click at [945, 186] on button at bounding box center [951, 190] width 15 height 19
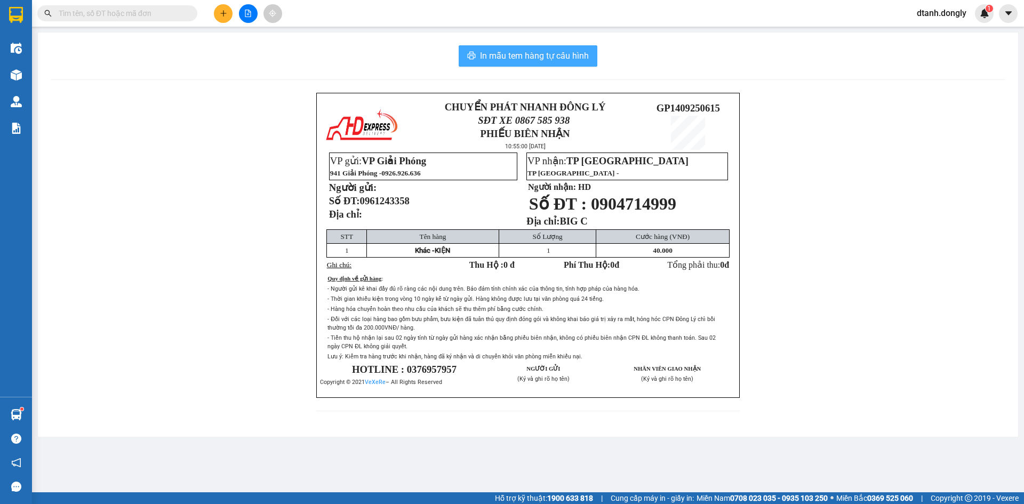
click at [575, 55] on span "In mẫu tem hàng tự cấu hình" at bounding box center [534, 55] width 109 height 13
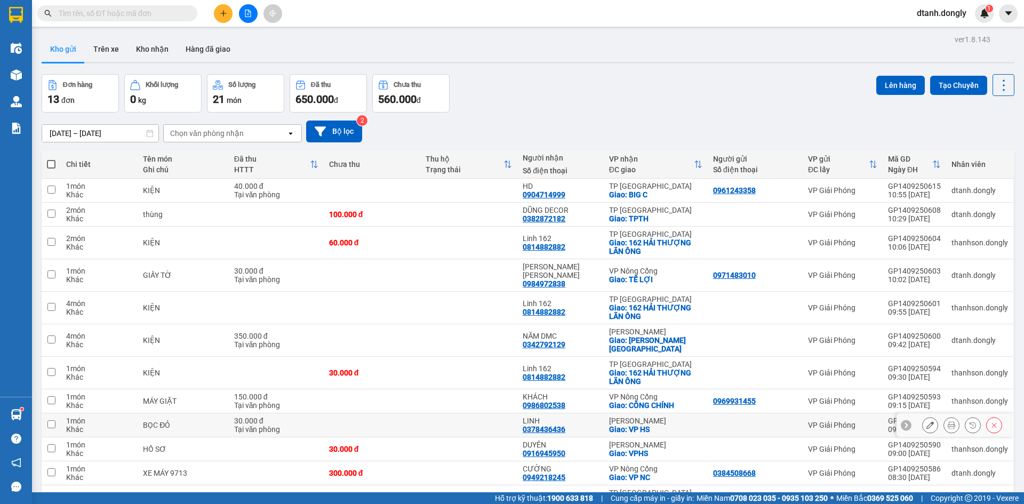
scroll to position [76, 0]
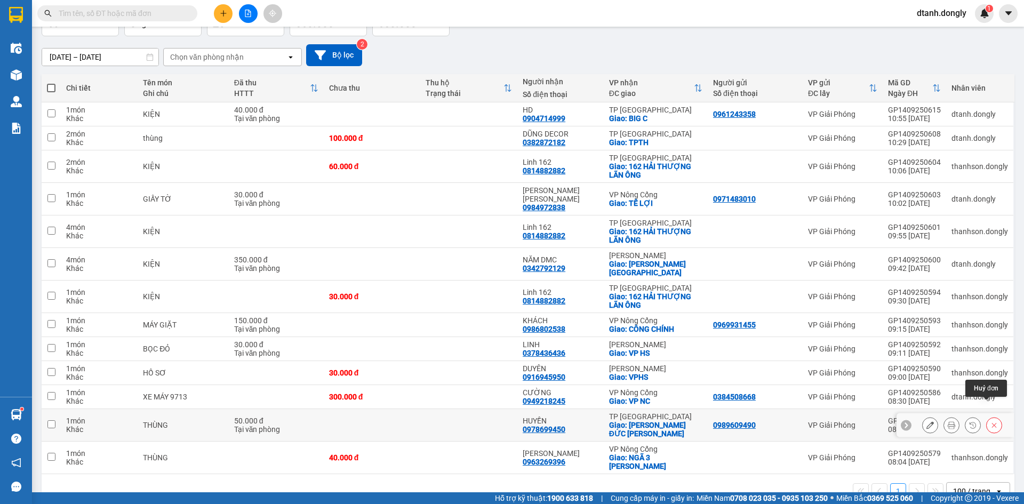
click at [990, 421] on icon at bounding box center [993, 424] width 7 height 7
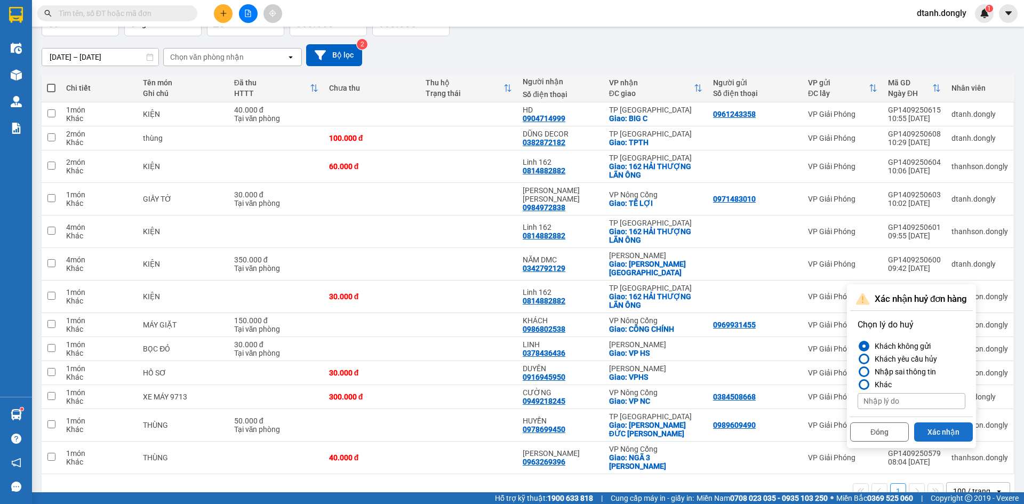
click at [940, 428] on button "Xác nhận" at bounding box center [943, 431] width 59 height 19
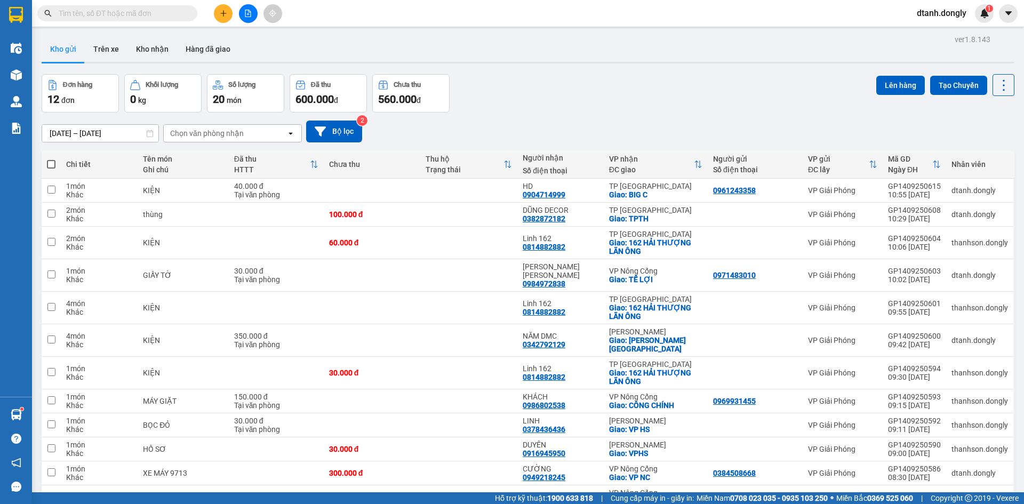
scroll to position [49, 0]
